Goal: Navigation & Orientation: Find specific page/section

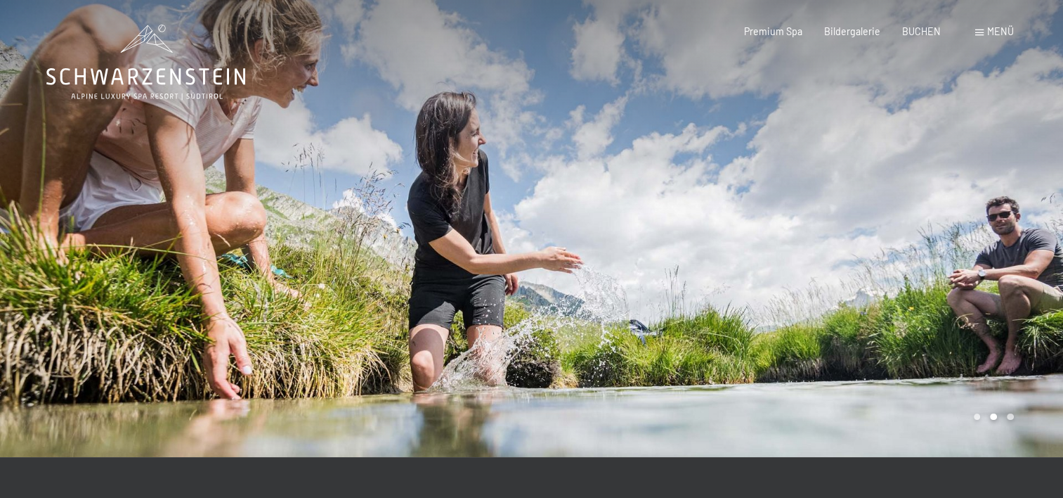
click at [979, 34] on span at bounding box center [980, 33] width 8 height 6
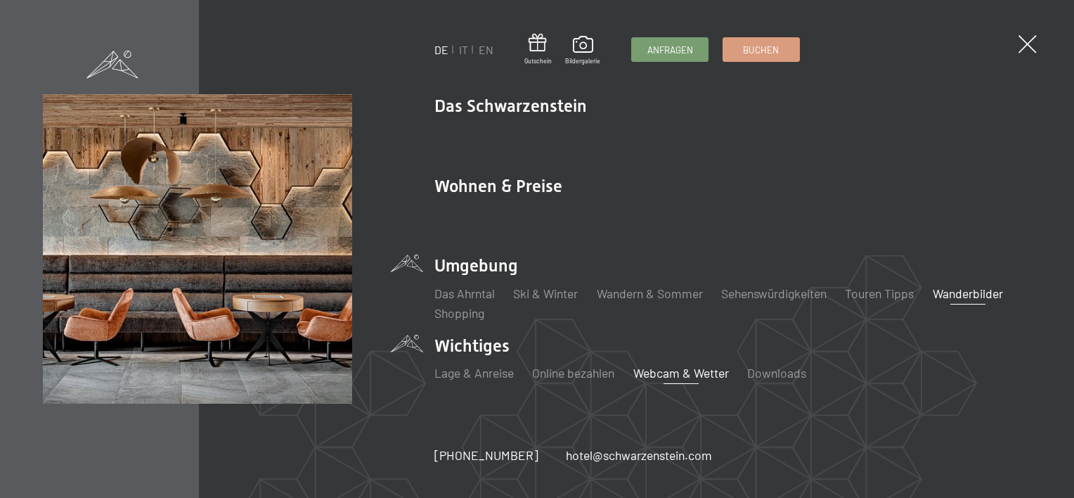
click at [669, 377] on link "Webcam & Wetter" at bounding box center [681, 372] width 96 height 15
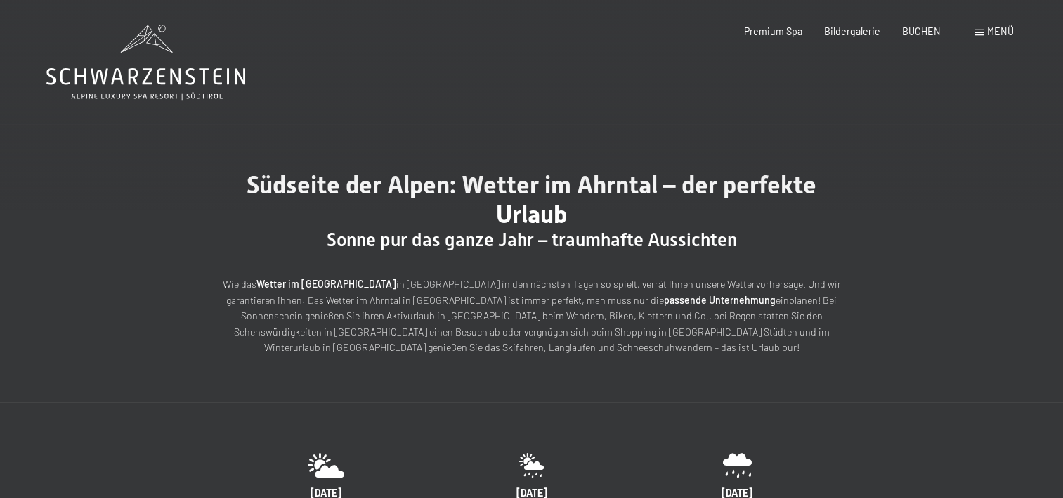
click at [998, 34] on span "Menü" at bounding box center [1001, 31] width 27 height 12
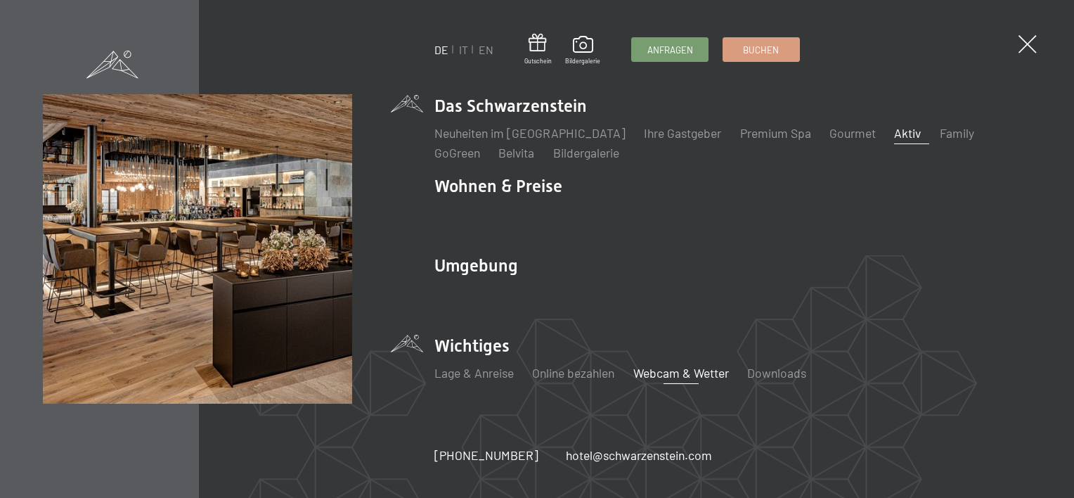
click at [894, 136] on link "Aktiv" at bounding box center [907, 132] width 27 height 15
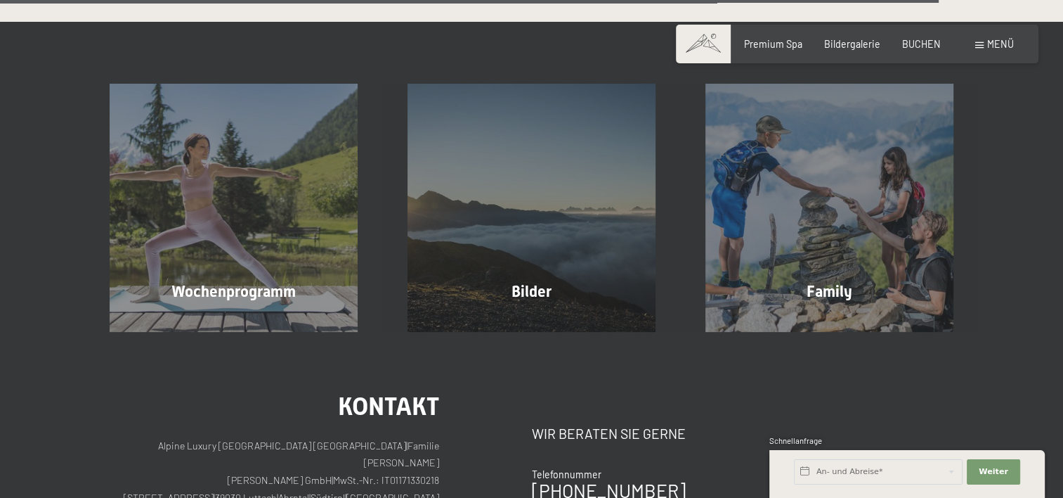
scroll to position [3163, 0]
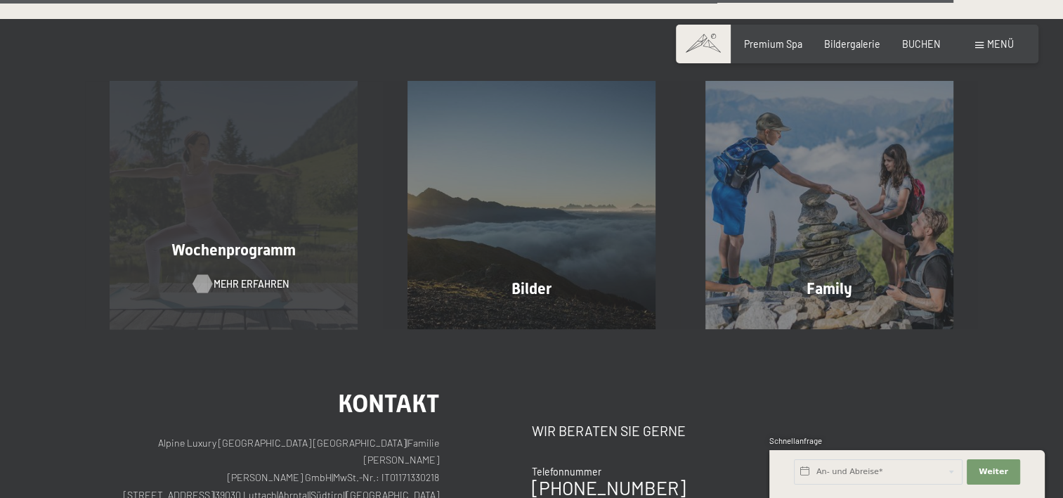
click at [216, 277] on span "Mehr erfahren" at bounding box center [251, 284] width 75 height 14
